Goal: Check status: Check status

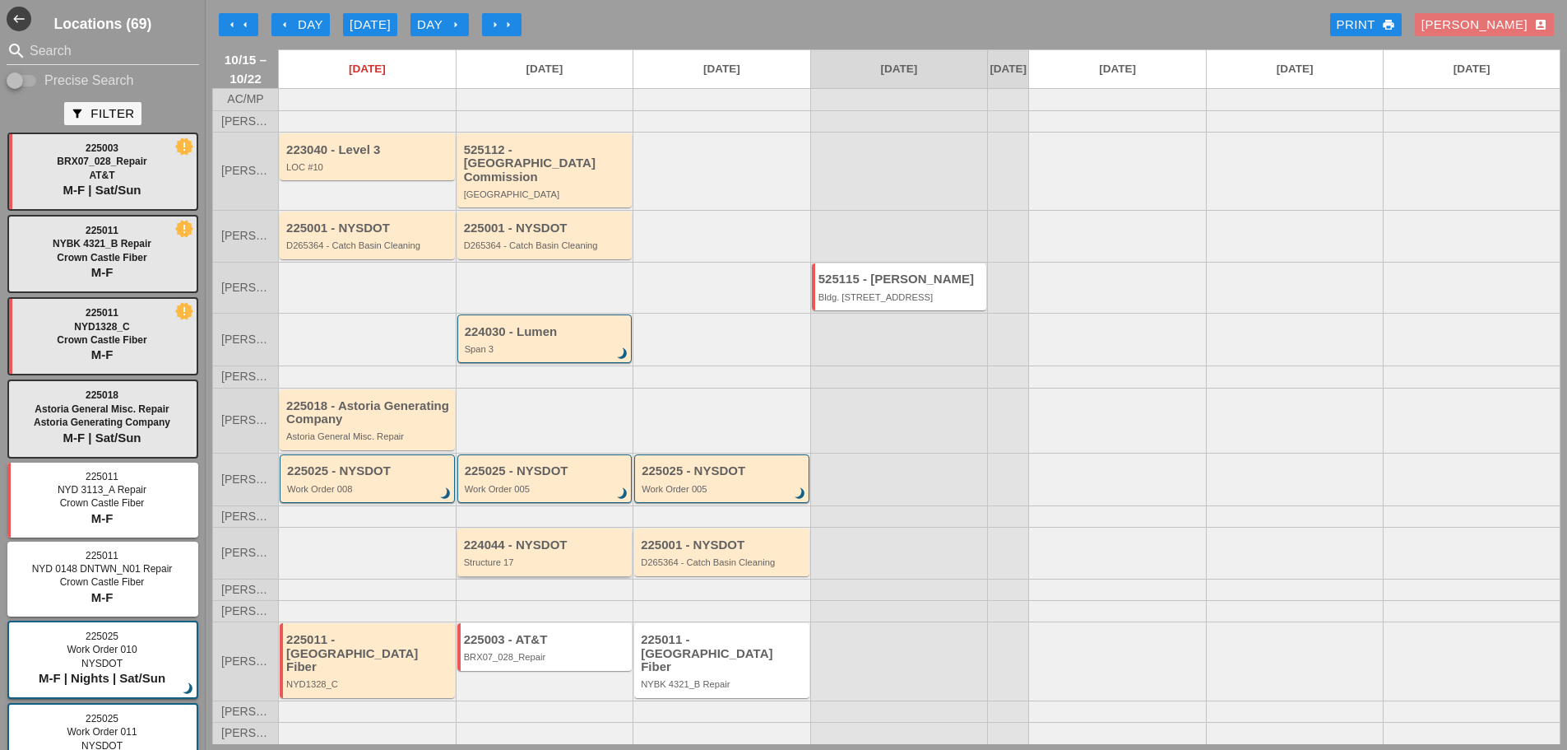
click at [541, 566] on div "224044 - NYSDOT Structure 17" at bounding box center [546, 553] width 165 height 30
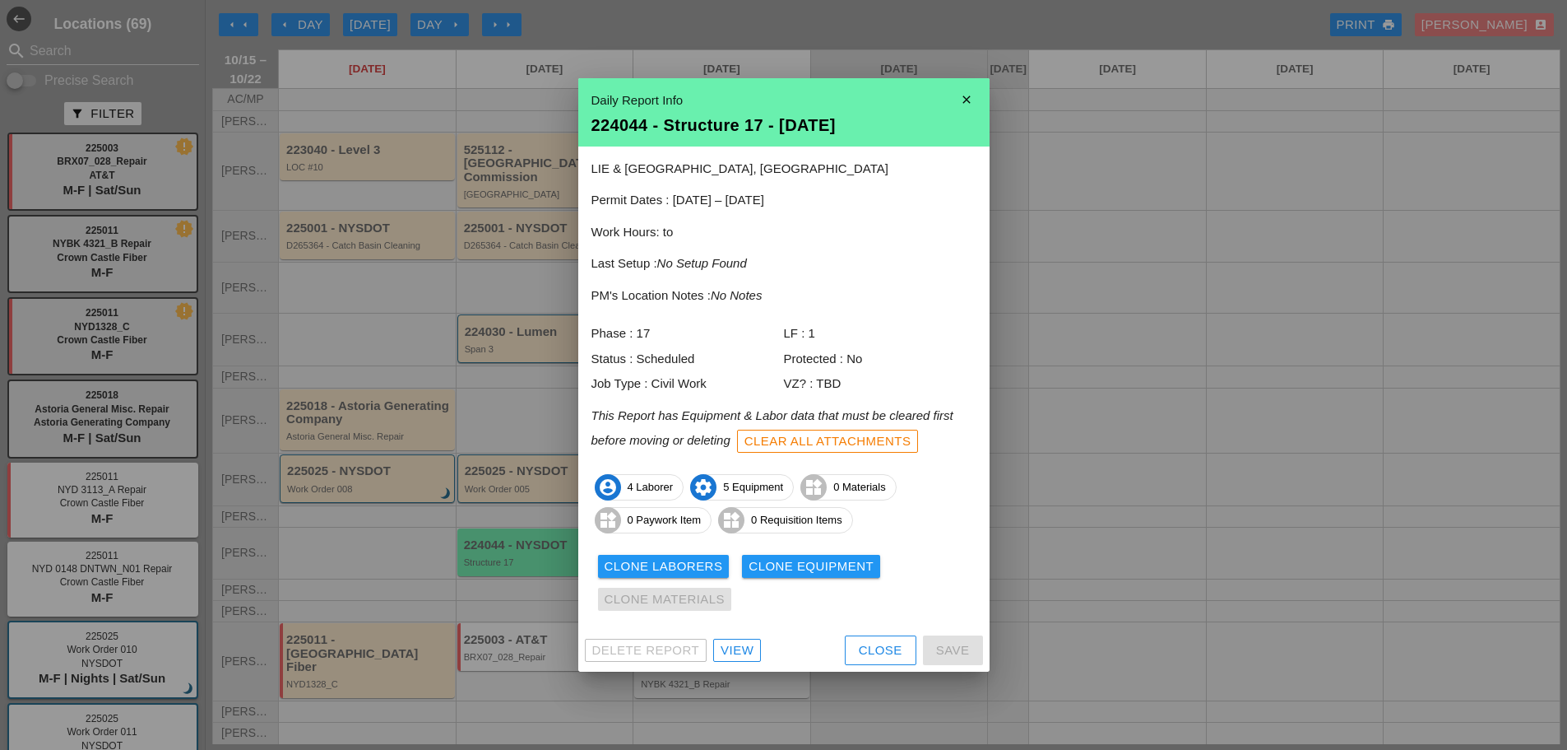
click at [887, 652] on div "Close" at bounding box center [881, 650] width 44 height 19
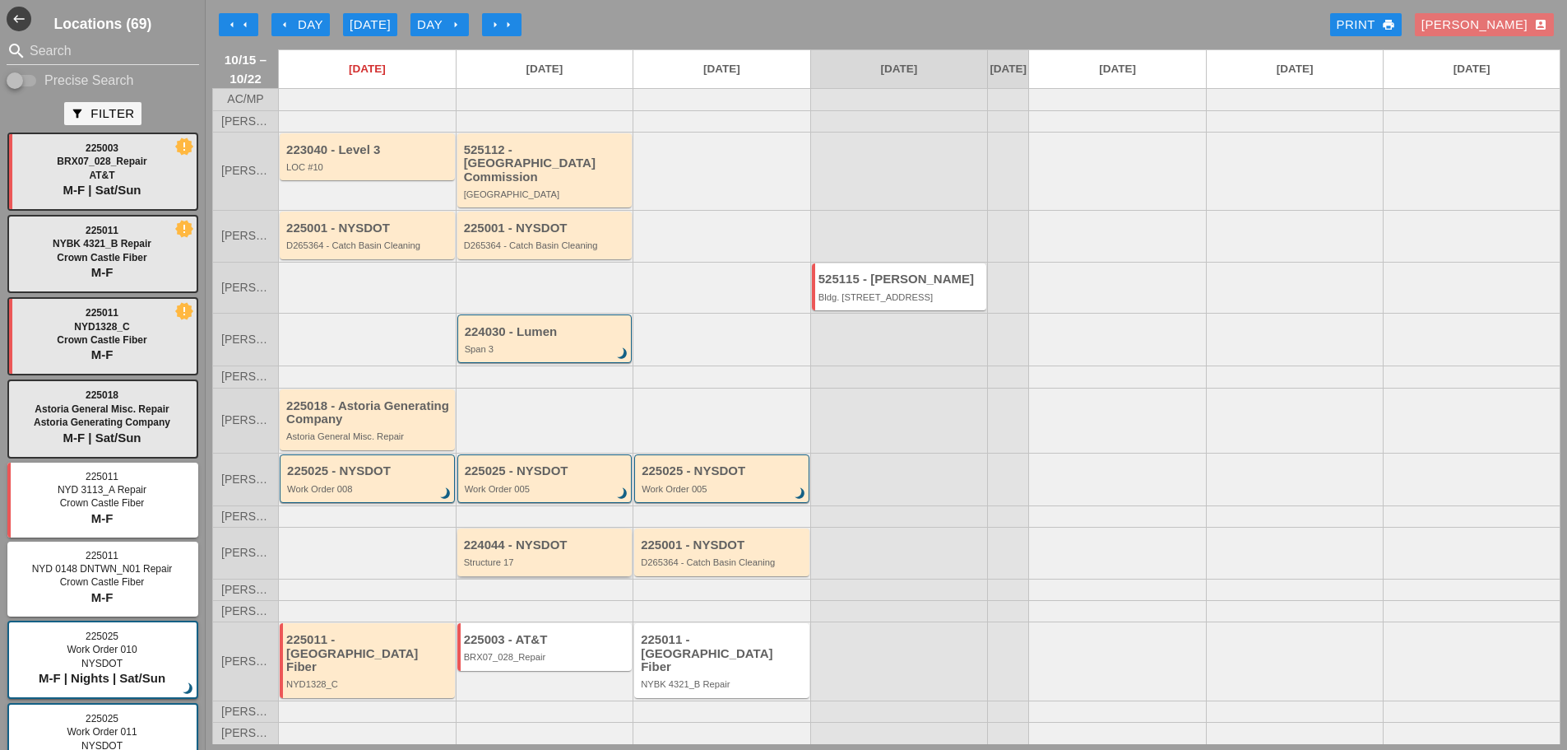
click at [574, 575] on div "224044 - NYSDOT Structure 17" at bounding box center [544, 551] width 175 height 47
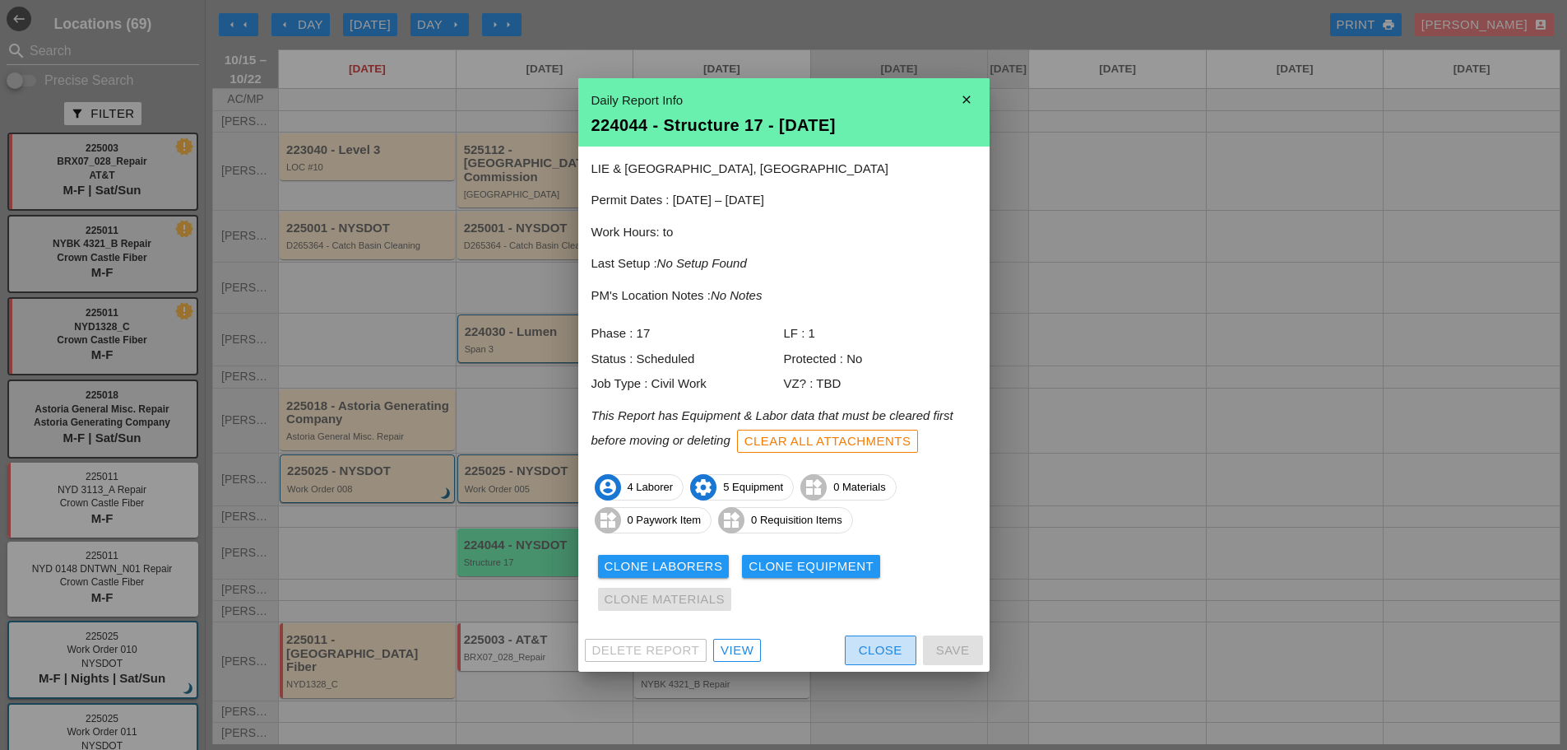
click at [875, 644] on div "Close" at bounding box center [881, 650] width 44 height 19
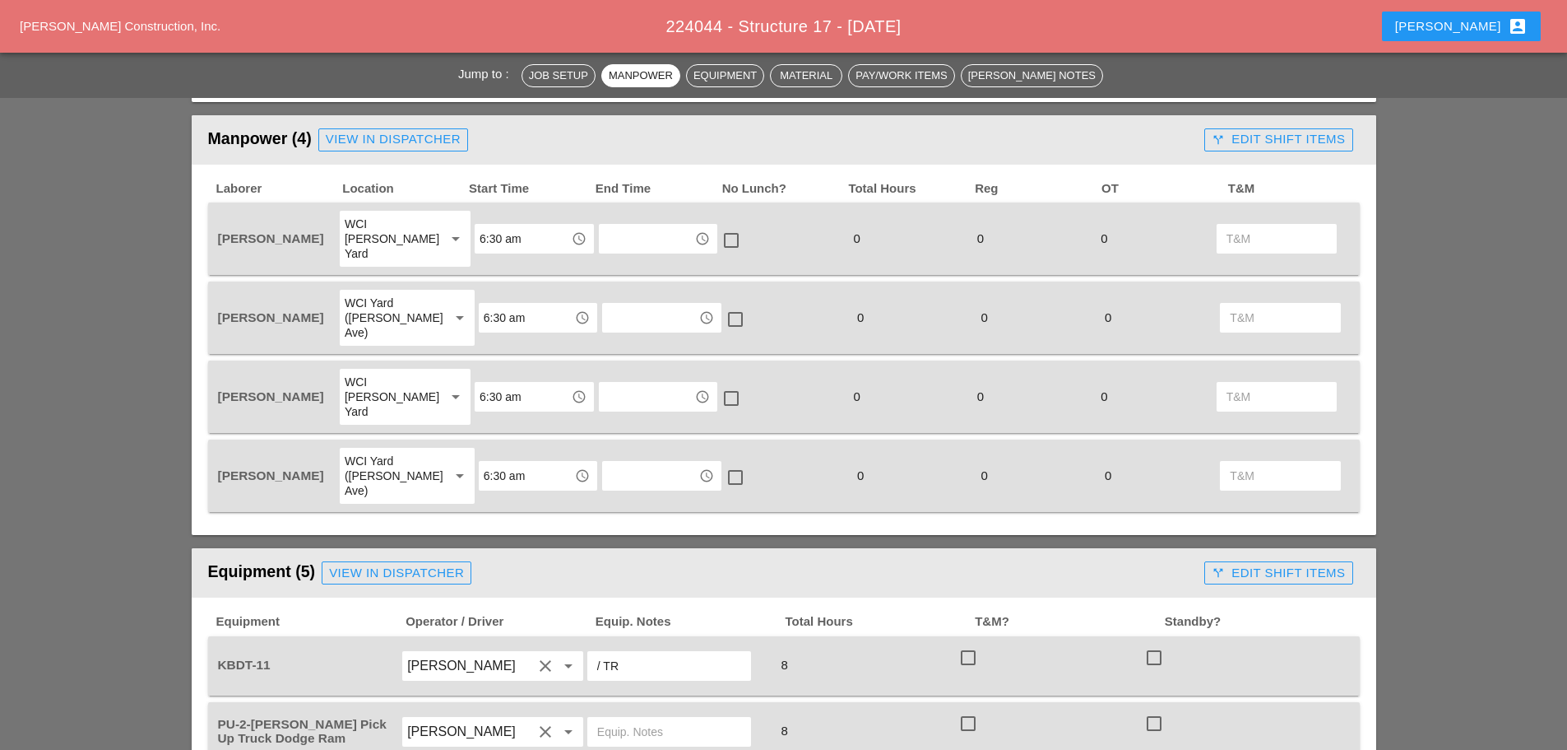
scroll to position [987, 0]
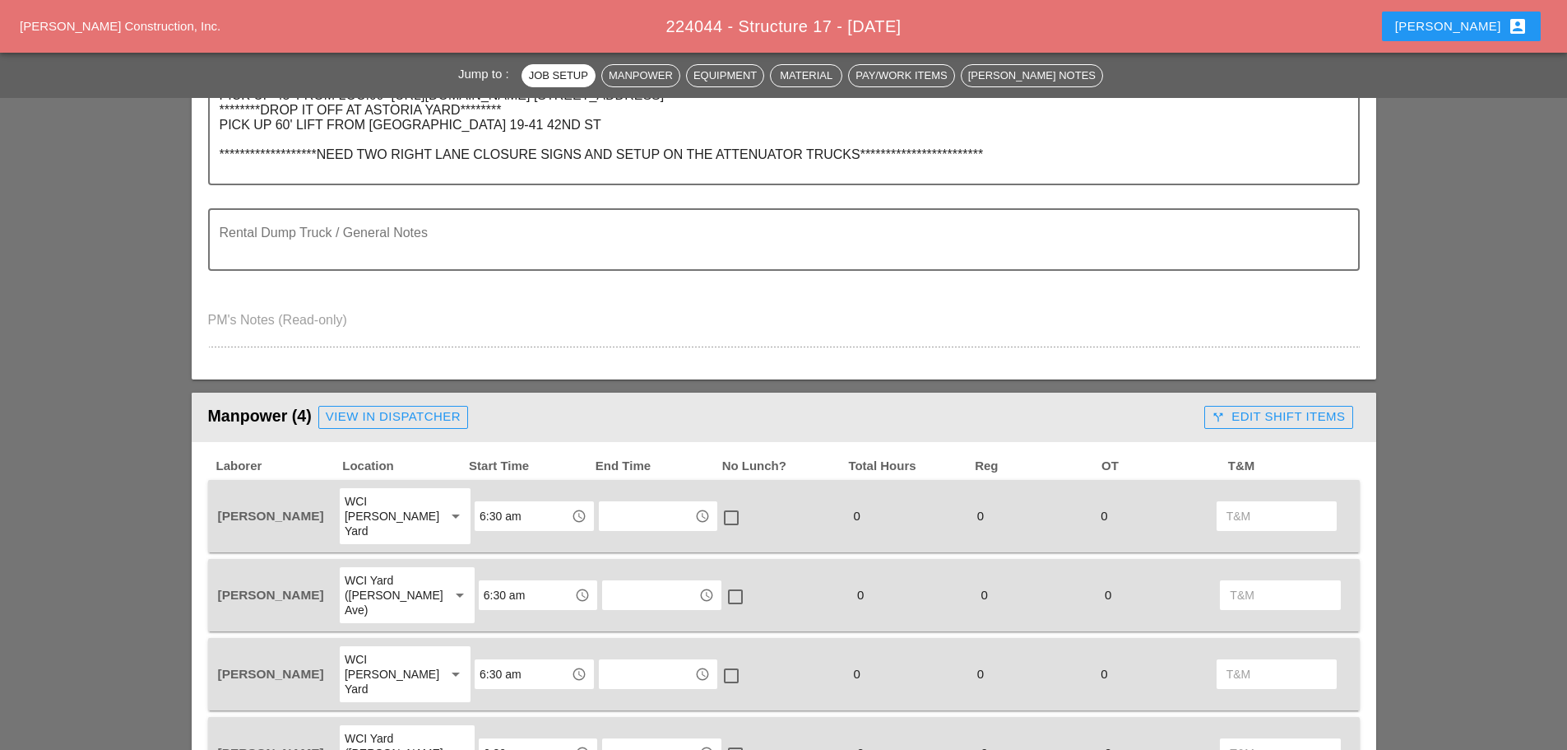
scroll to position [576, 0]
